Goal: Transaction & Acquisition: Book appointment/travel/reservation

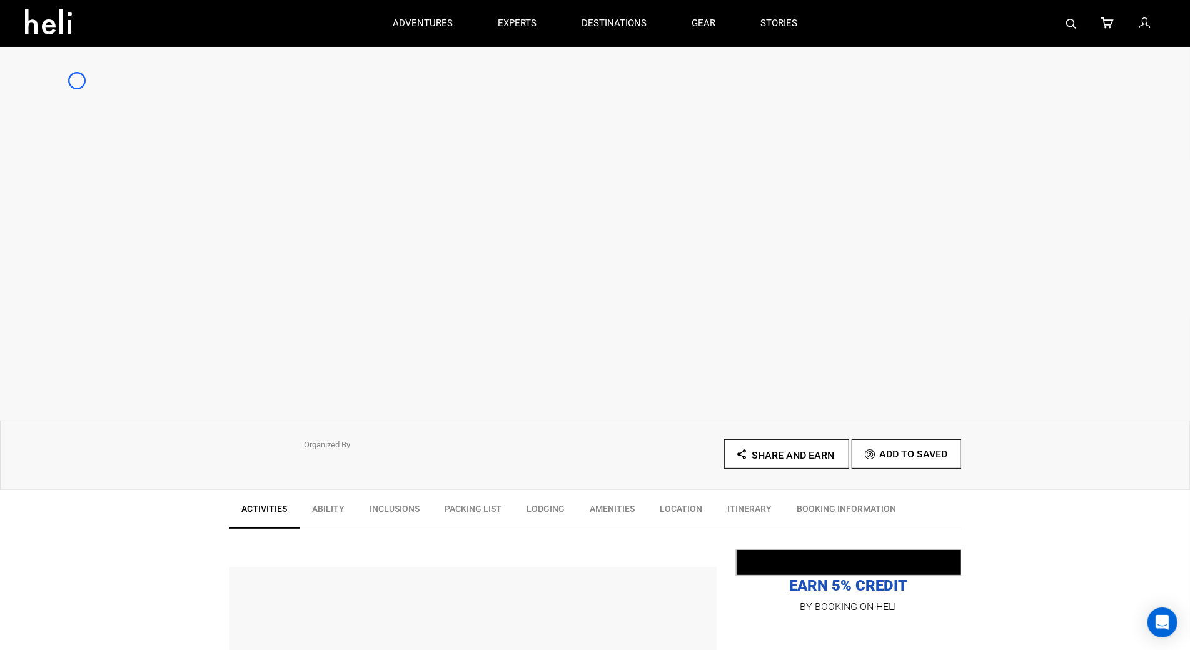
click at [77, 81] on div at bounding box center [595, 233] width 1190 height 375
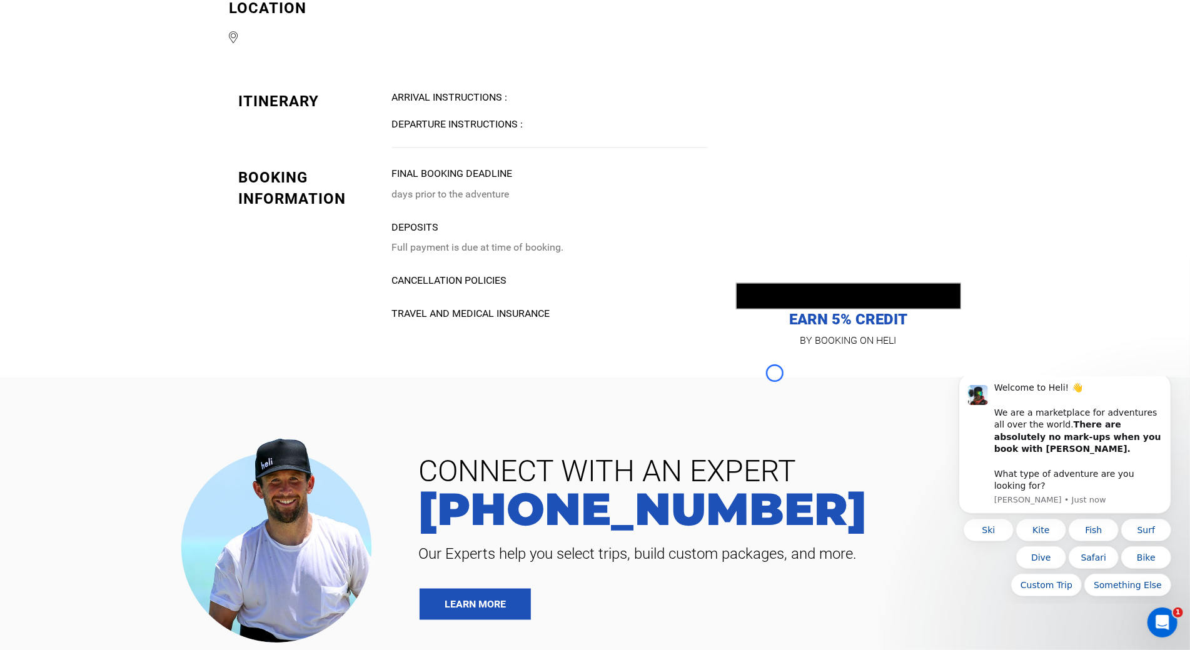
scroll to position [1193, 0]
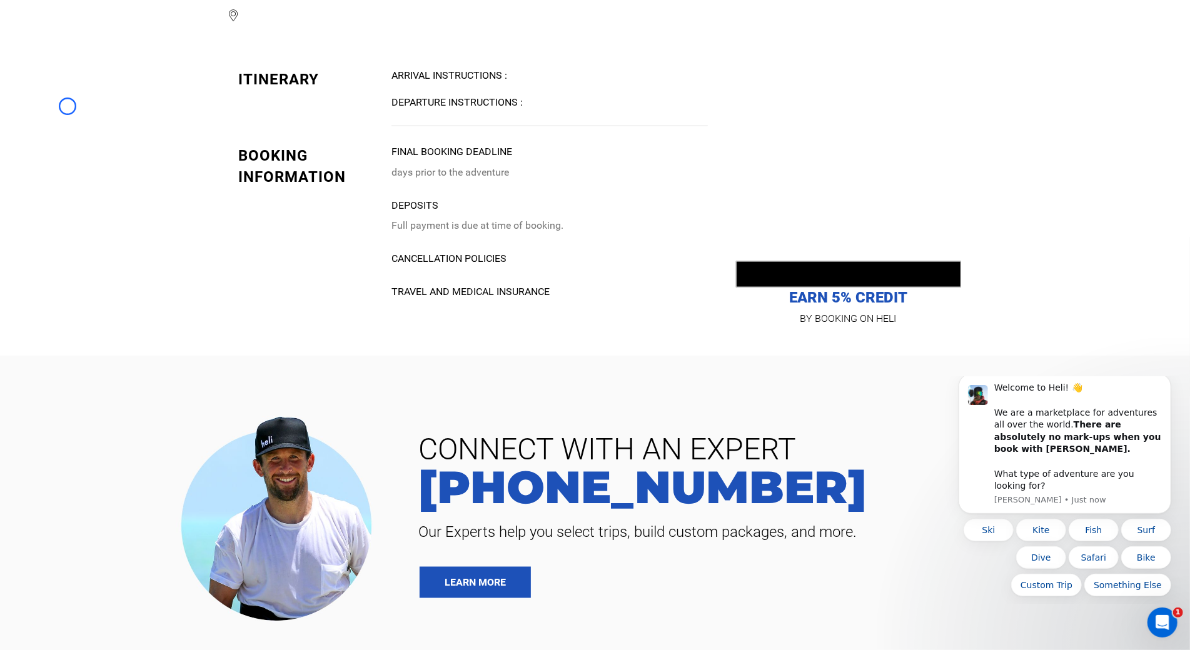
scroll to position [1550, 0]
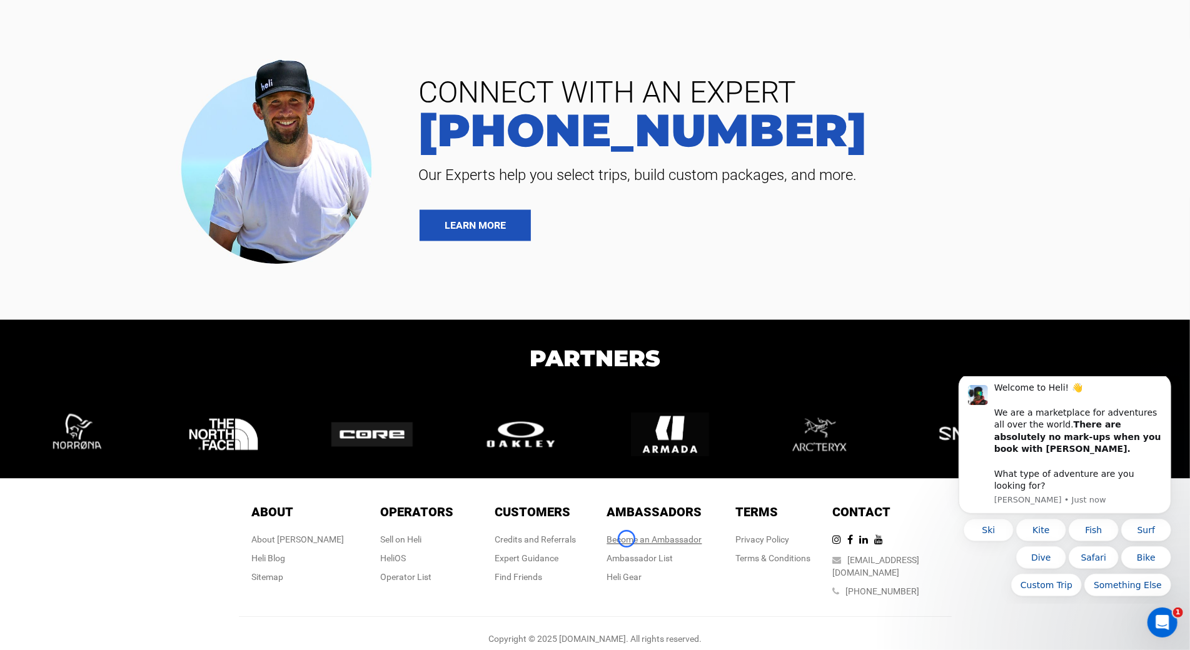
click at [626, 539] on link "Become an Ambassador" at bounding box center [654, 540] width 95 height 10
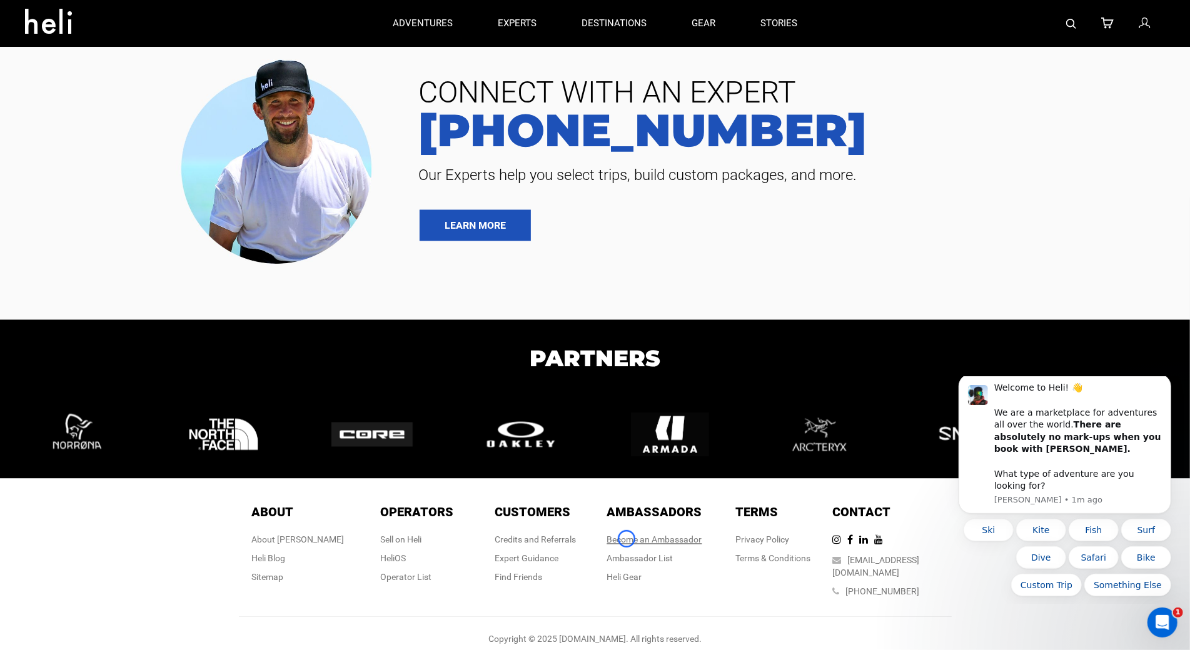
scroll to position [1165, 0]
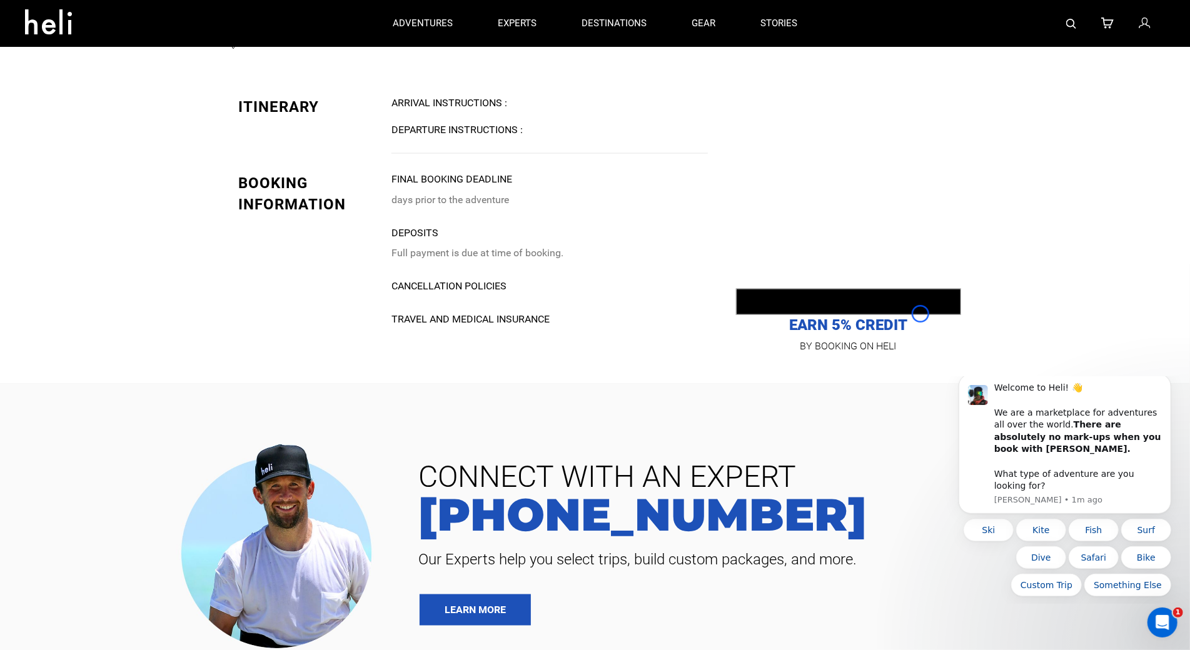
click at [920, 314] on p "EARN 5% CREDIT" at bounding box center [848, 316] width 225 height 37
